Goal: Browse casually

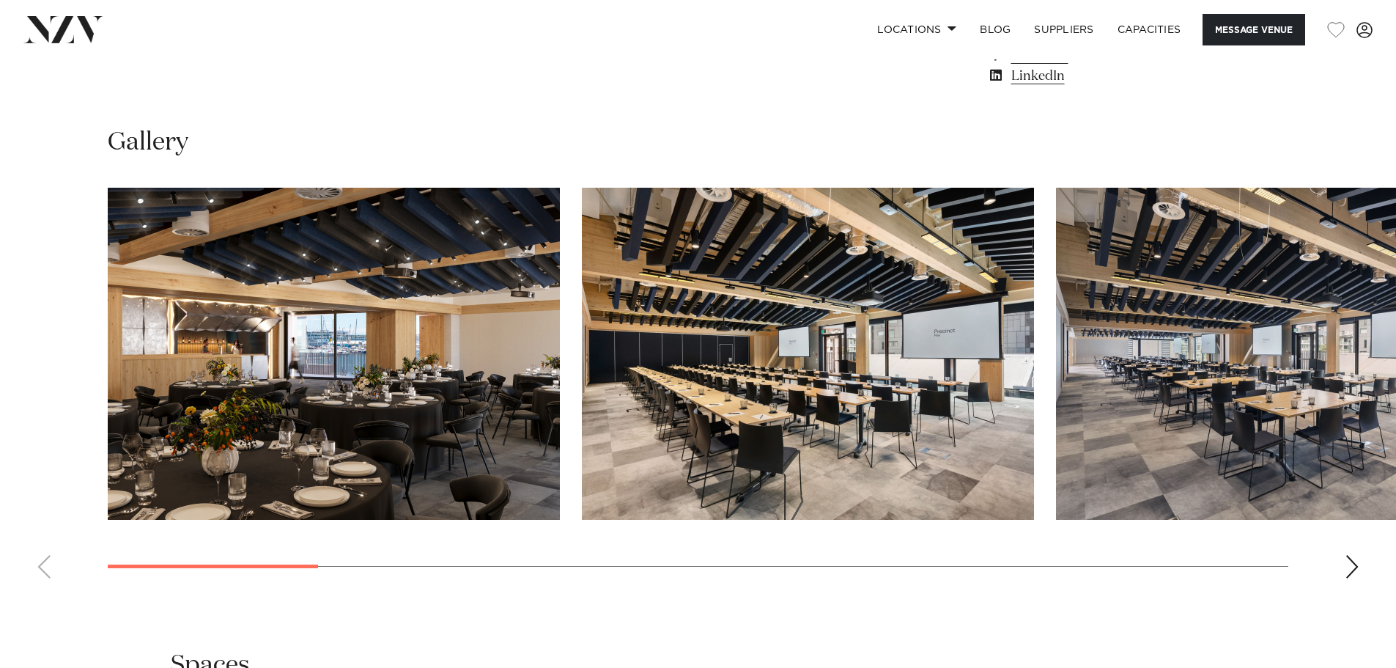
scroll to position [1392, 0]
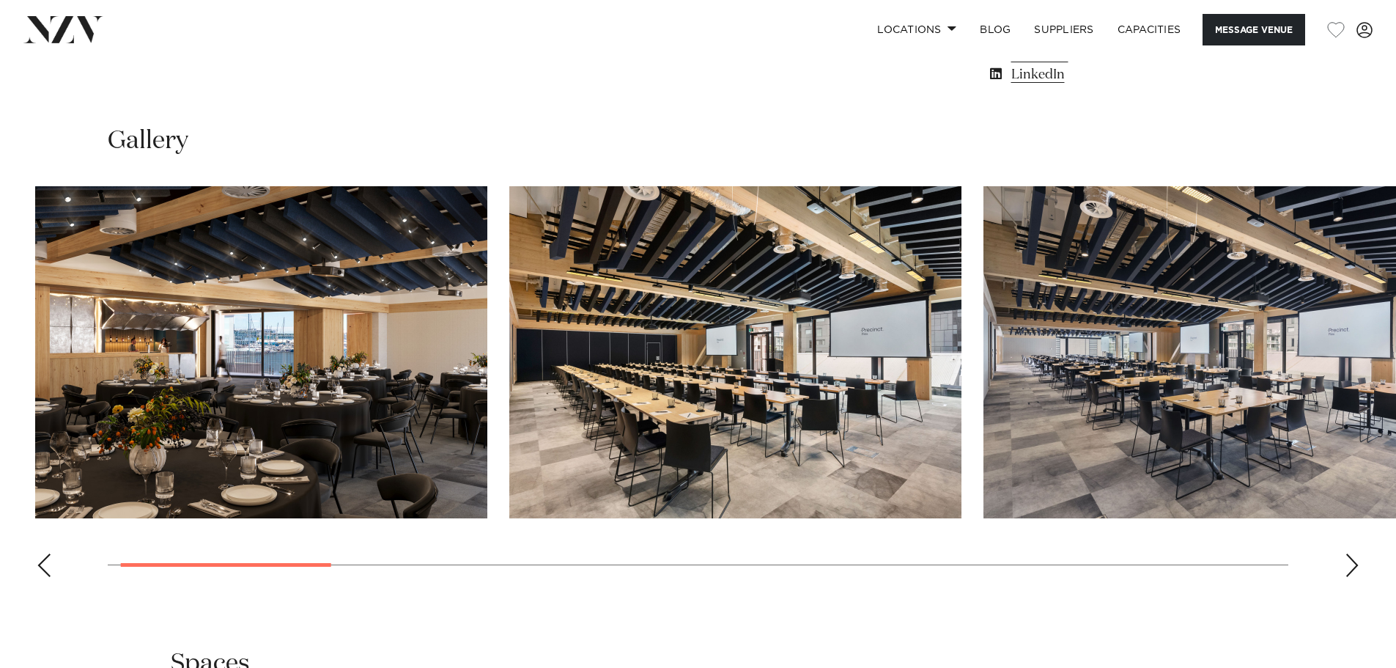
click at [7, 537] on swiper-container at bounding box center [698, 387] width 1396 height 402
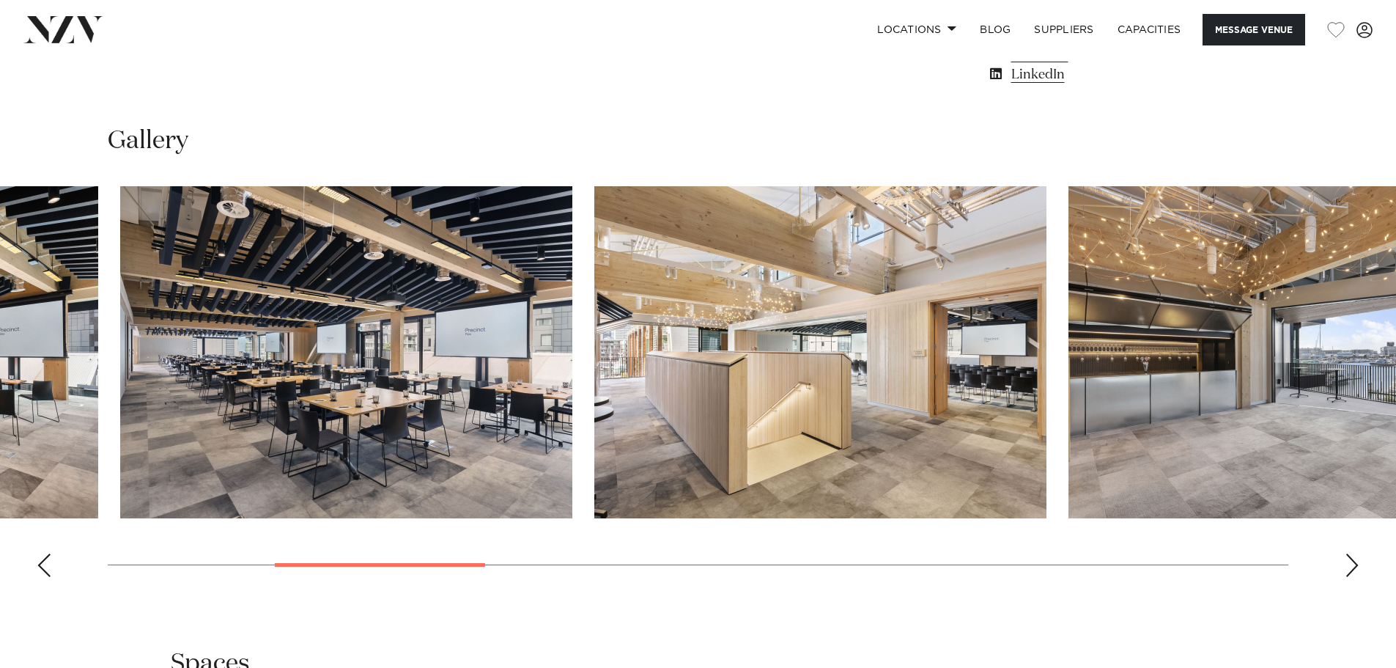
click at [487, 427] on img "3 / 14" at bounding box center [346, 352] width 452 height 332
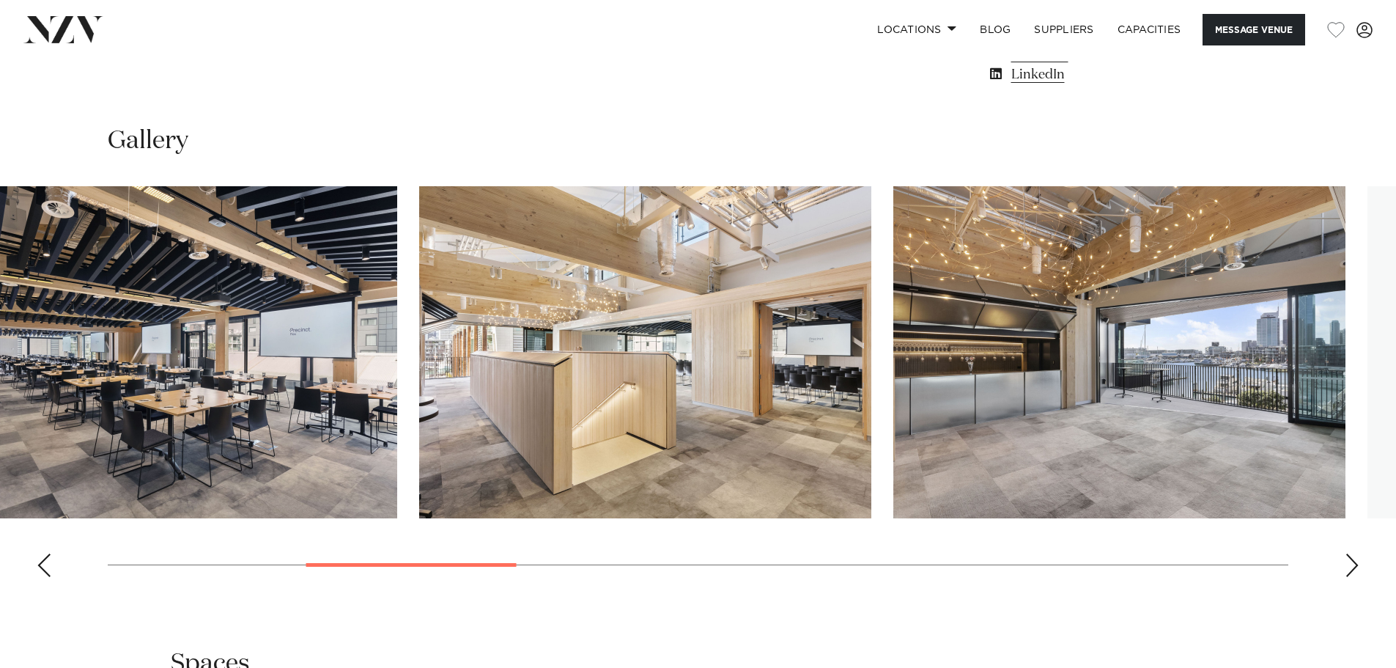
click at [893, 421] on img "5 / 14" at bounding box center [1119, 352] width 452 height 332
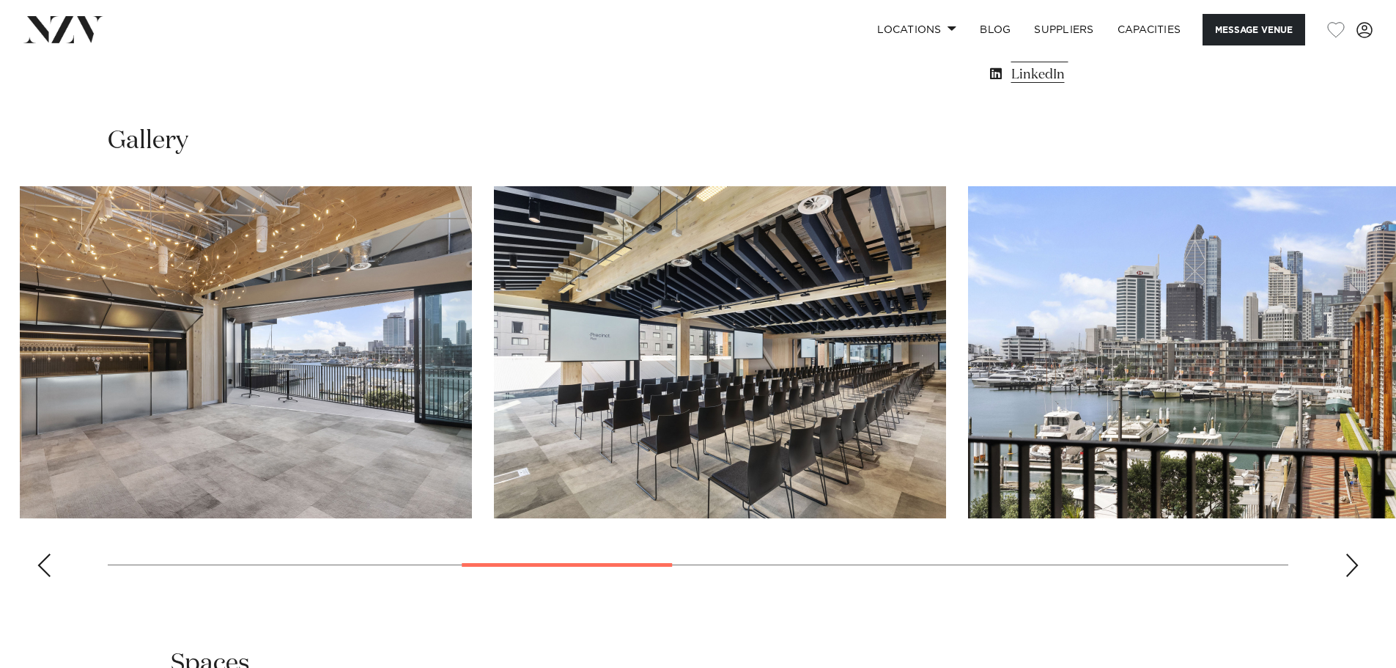
click at [460, 399] on img "5 / 14" at bounding box center [246, 352] width 452 height 332
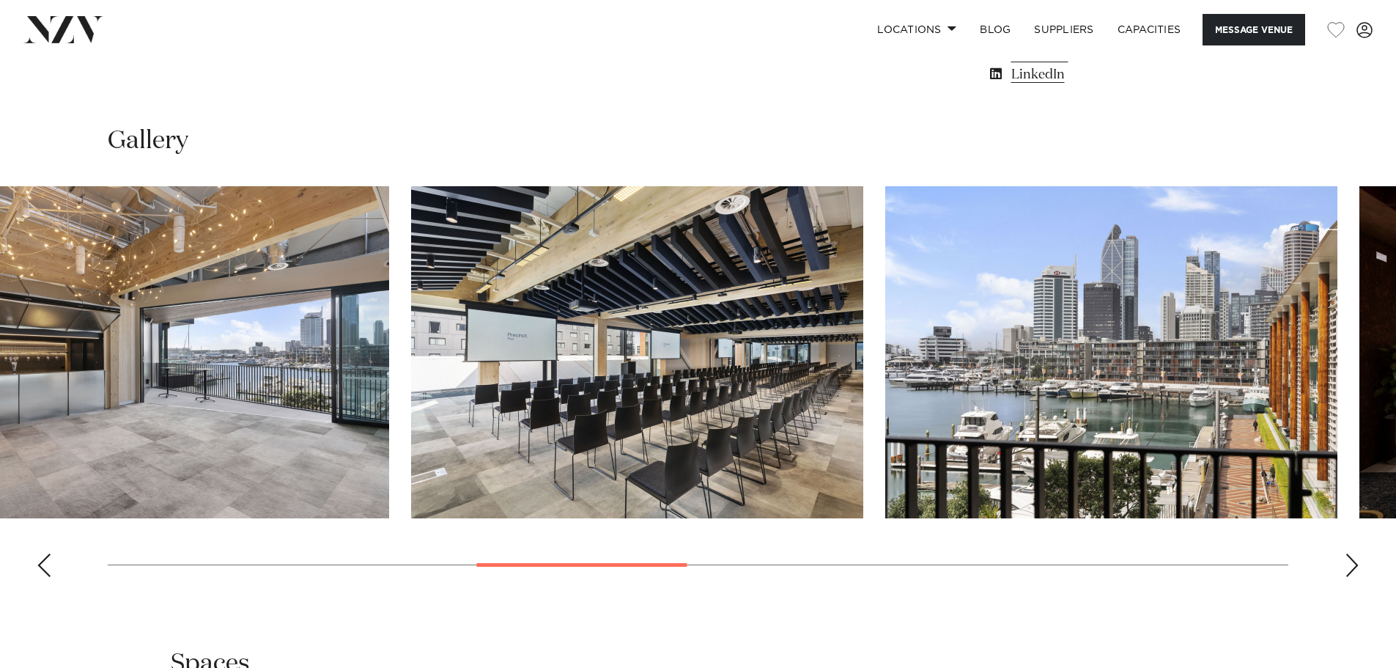
click at [885, 377] on img "7 / 14" at bounding box center [1111, 352] width 452 height 332
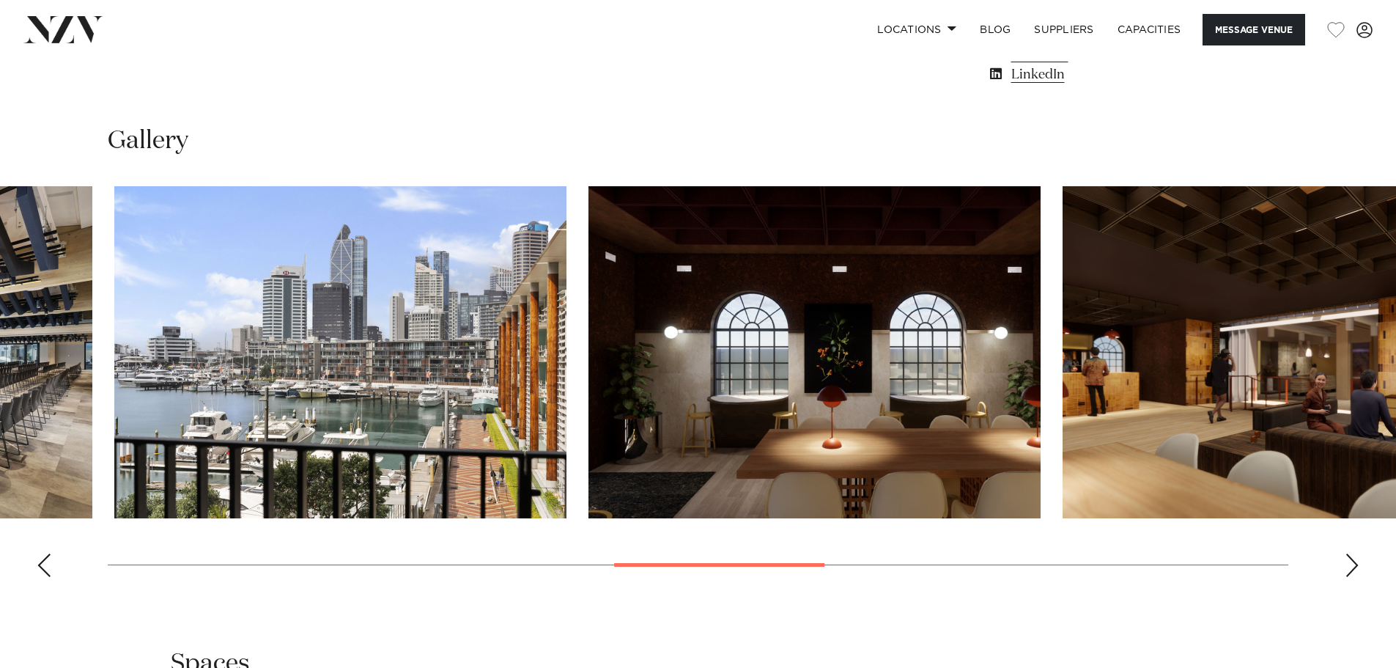
click at [476, 378] on swiper-container at bounding box center [698, 387] width 1396 height 402
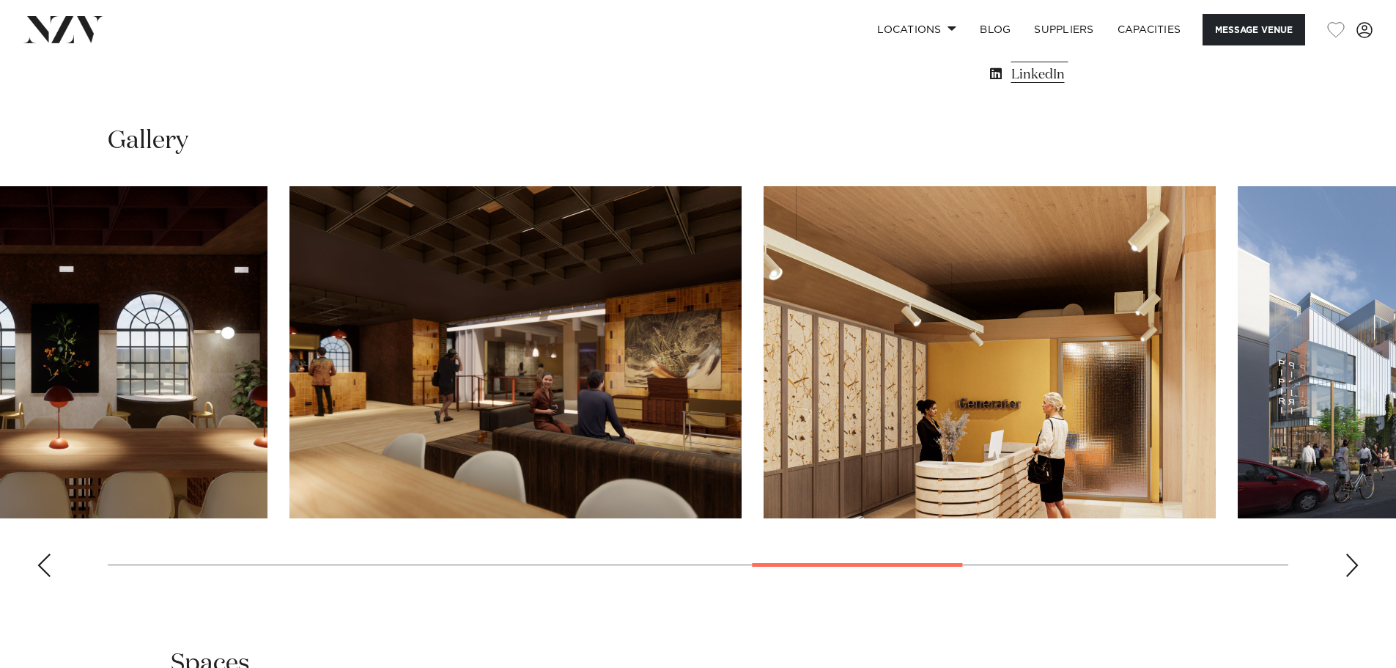
click at [764, 375] on img "10 / 14" at bounding box center [990, 352] width 452 height 332
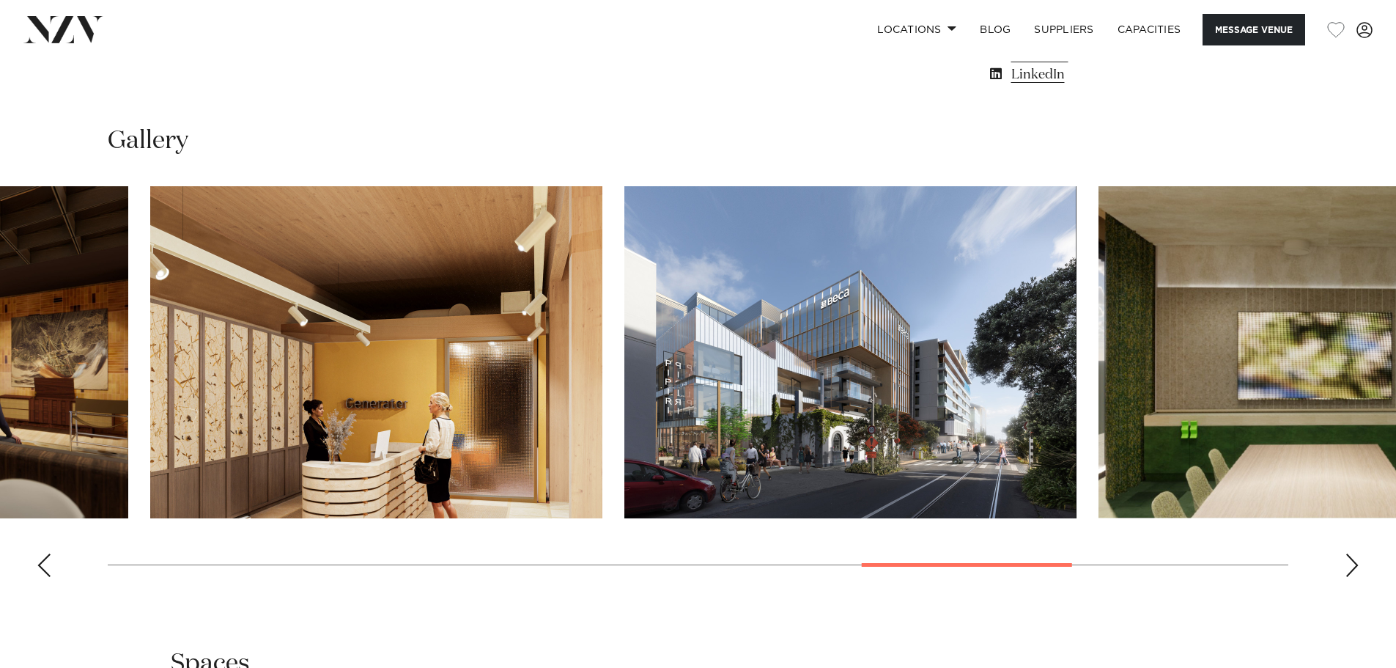
click at [424, 358] on img "10 / 14" at bounding box center [376, 352] width 452 height 332
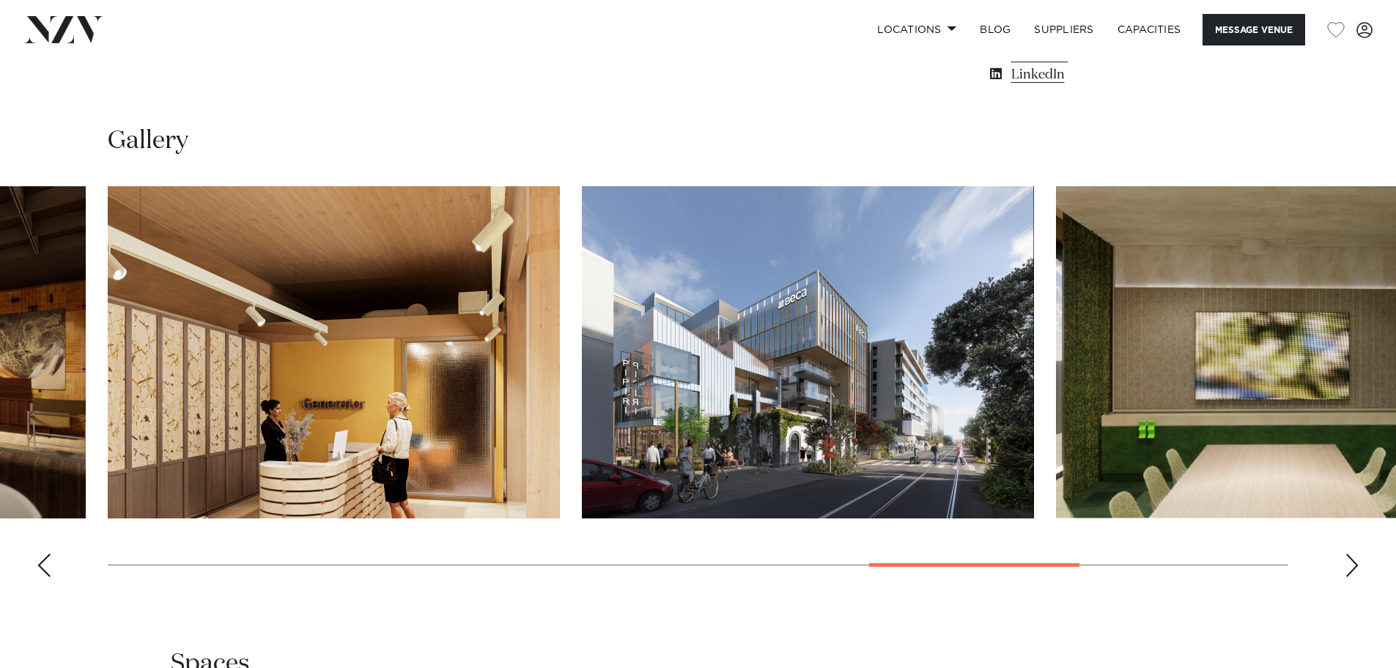
click at [582, 347] on img "11 / 14" at bounding box center [808, 352] width 452 height 332
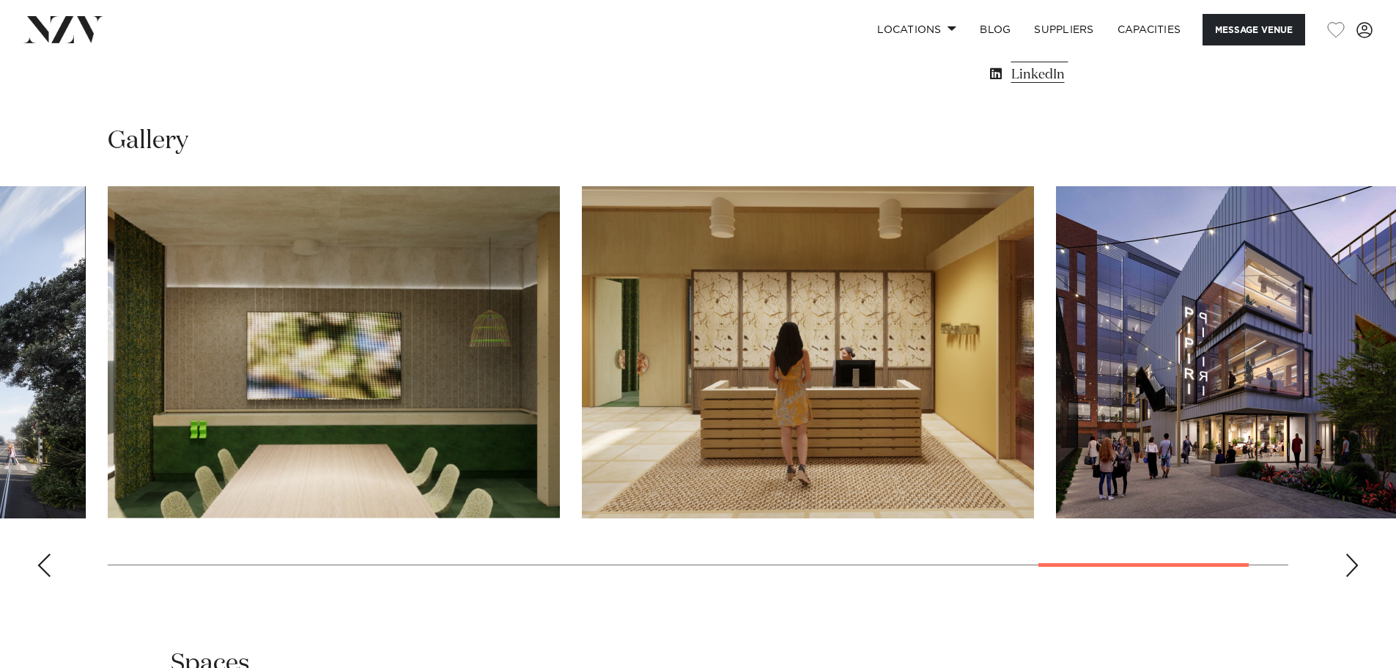
click at [582, 330] on img "13 / 14" at bounding box center [808, 352] width 452 height 332
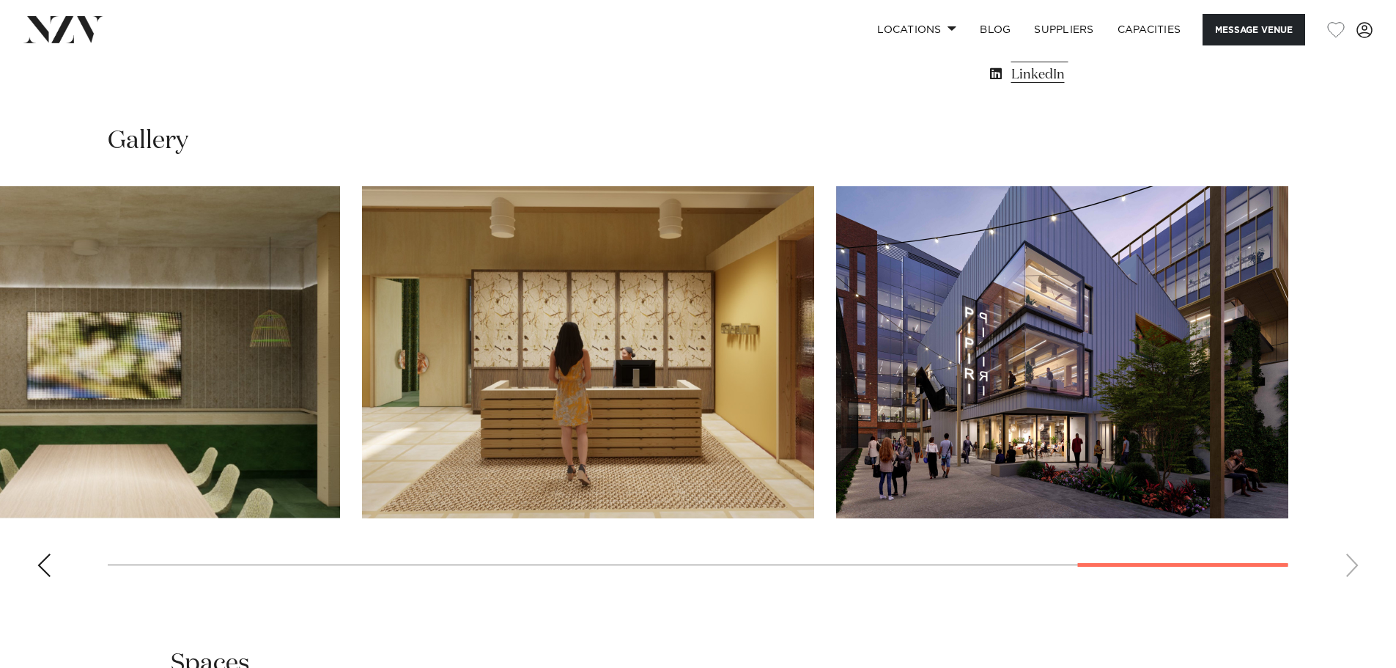
click at [340, 333] on img "12 / 14" at bounding box center [114, 352] width 452 height 332
